Goal: Transaction & Acquisition: Purchase product/service

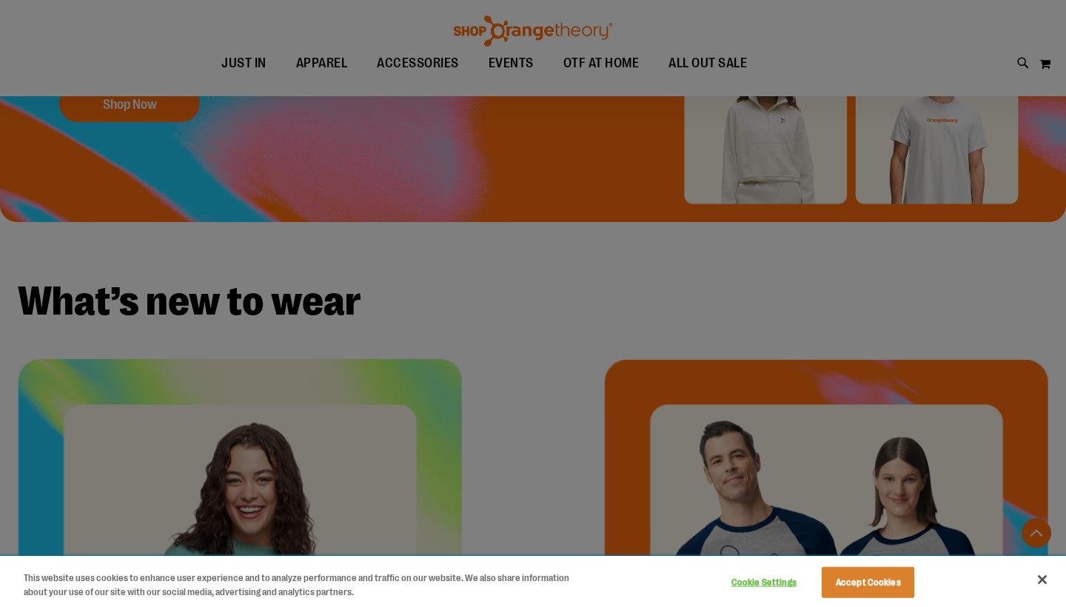
scroll to position [352, 0]
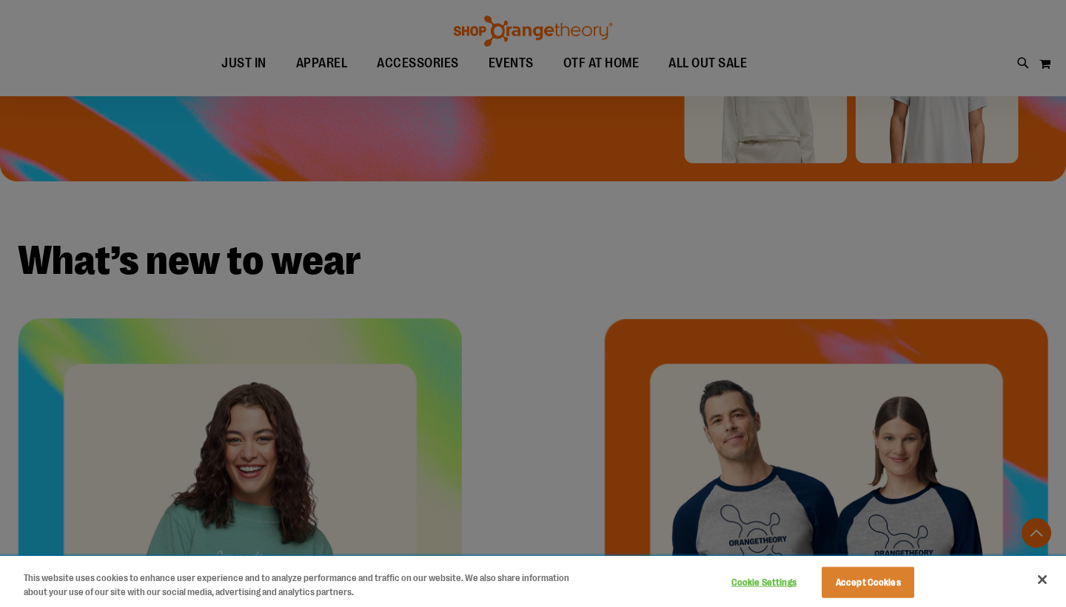
click at [865, 588] on button "Accept Cookies" at bounding box center [867, 582] width 93 height 31
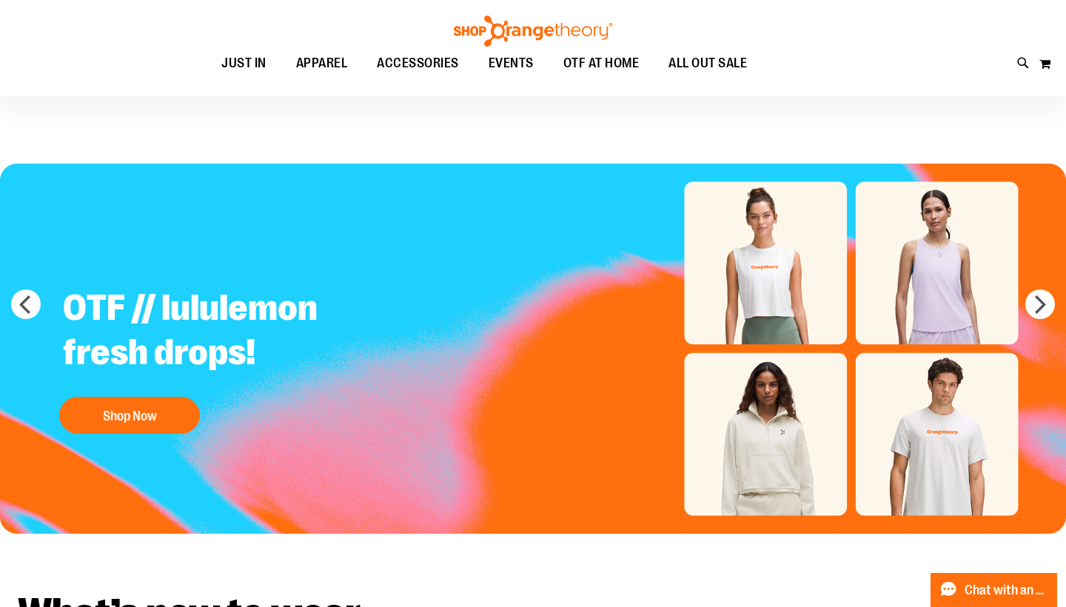
scroll to position [0, 0]
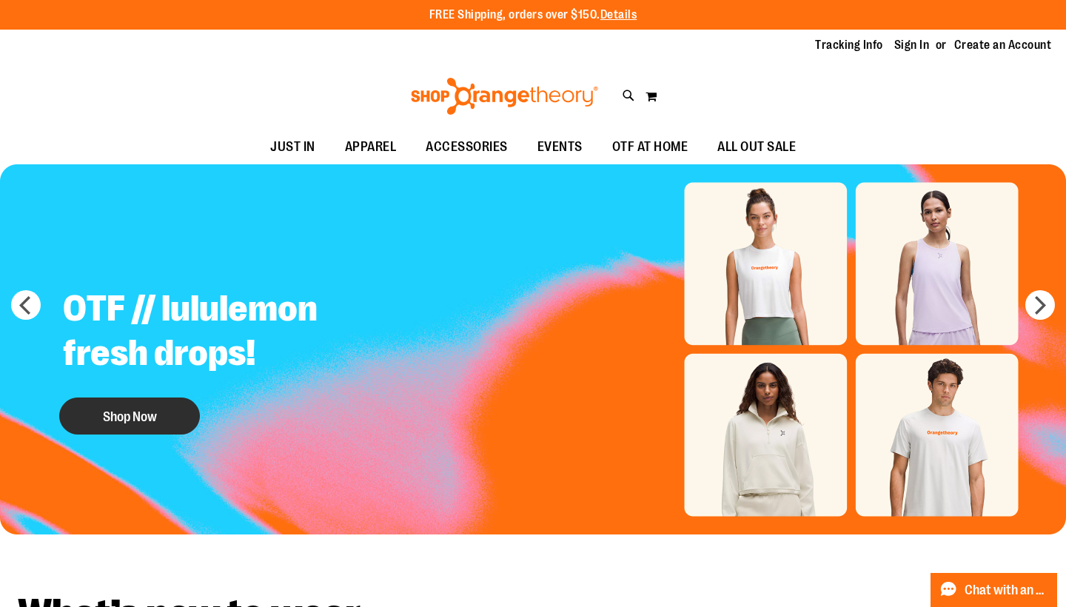
click at [155, 413] on button "Shop Now" at bounding box center [129, 415] width 141 height 37
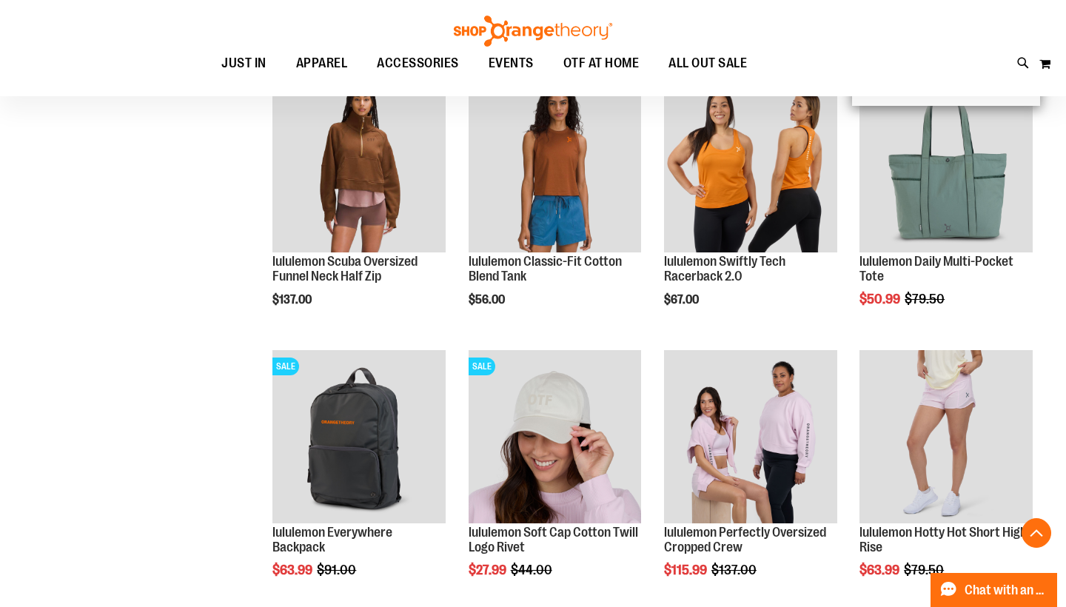
scroll to position [1042, 0]
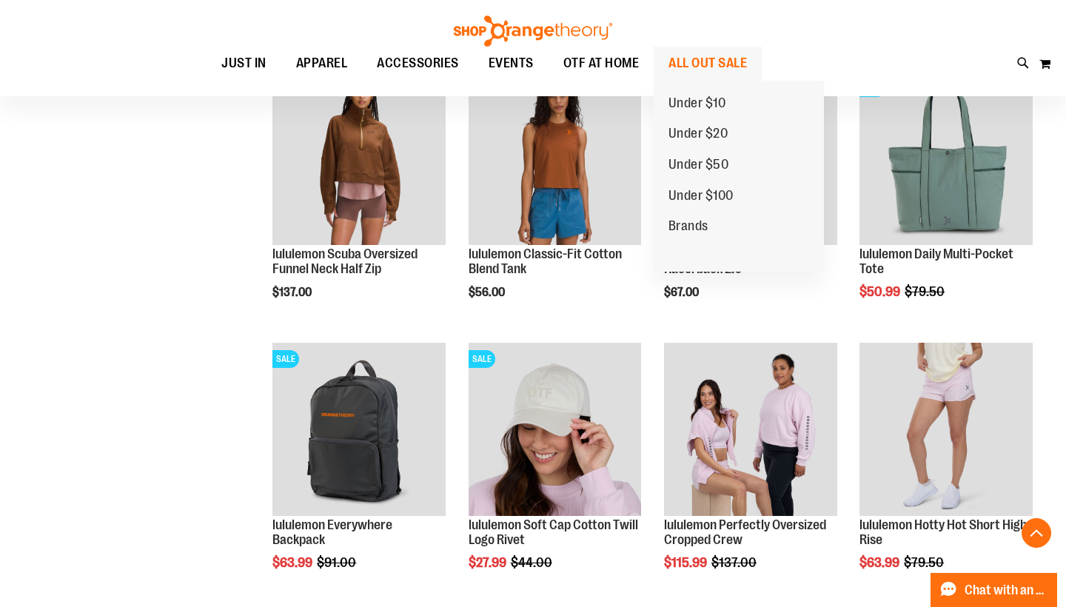
click at [710, 62] on span "ALL OUT SALE" at bounding box center [707, 63] width 78 height 33
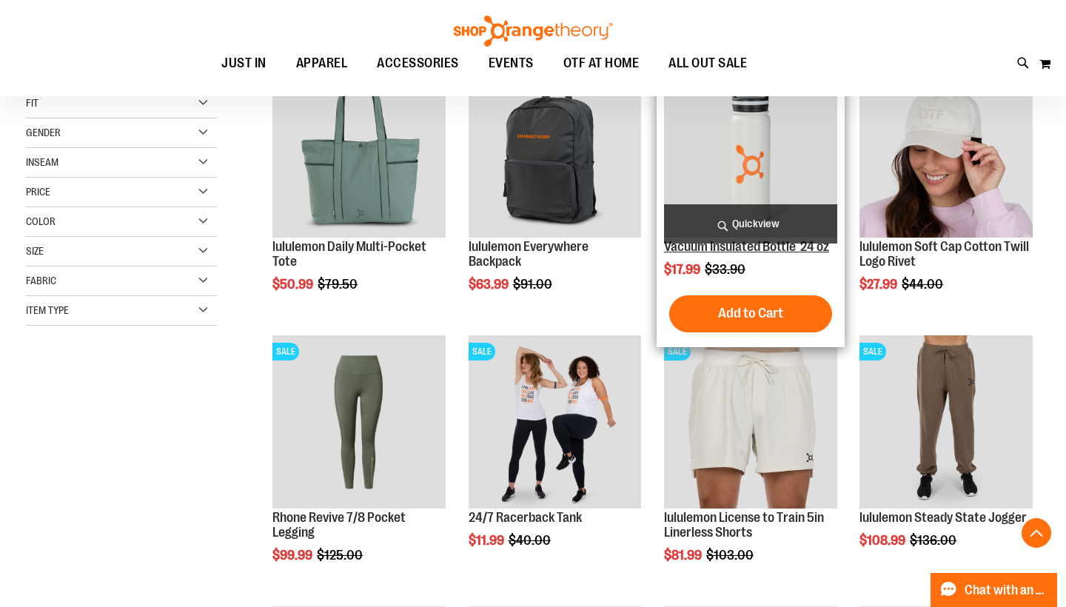
scroll to position [238, 0]
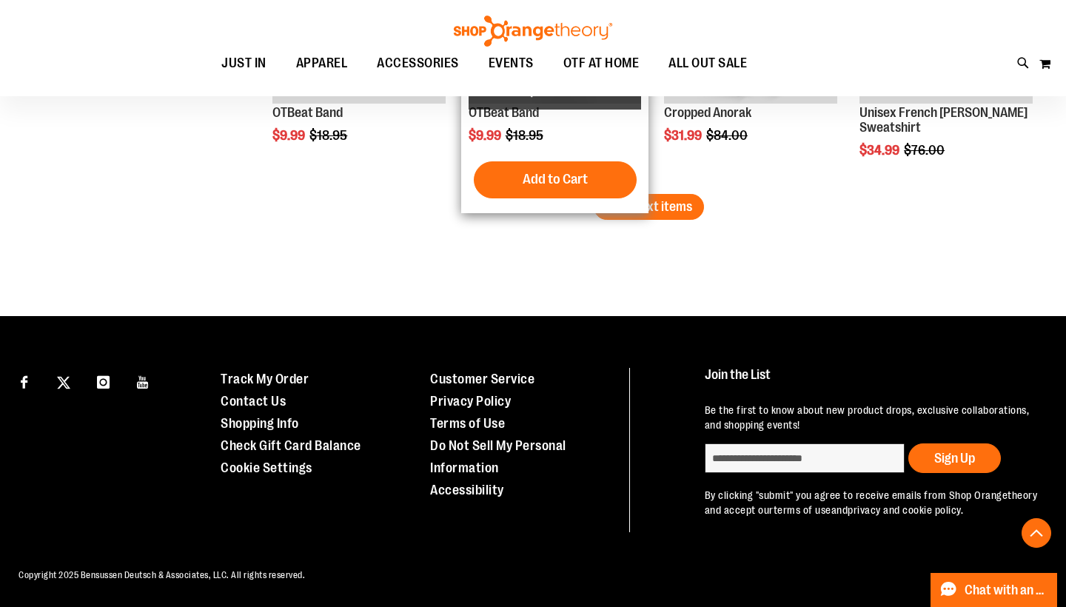
scroll to position [2537, 0]
